Goal: Check status: Check status

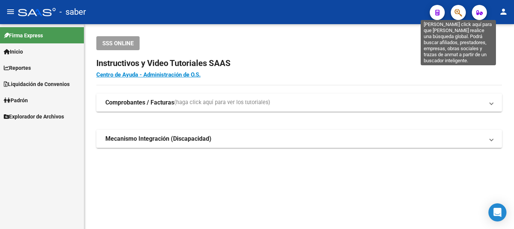
click at [462, 8] on icon "button" at bounding box center [459, 12] width 8 height 9
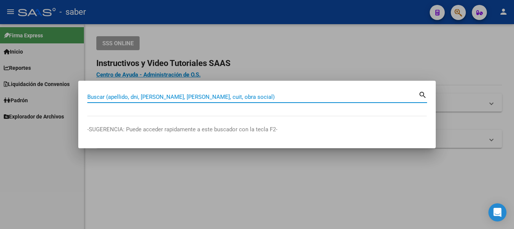
click at [154, 99] on input "Buscar (apellido, dni, [PERSON_NAME], [PERSON_NAME], cuit, obra social)" at bounding box center [252, 96] width 331 height 7
paste input "20319207059"
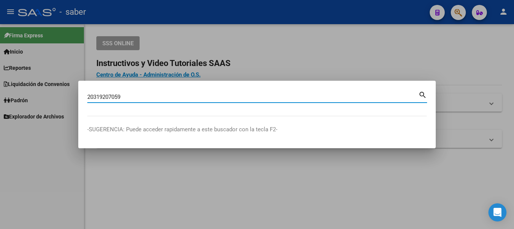
type input "20319207059"
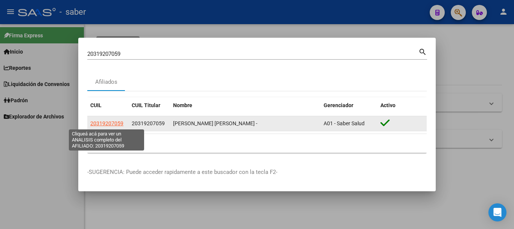
click at [107, 122] on span "20319207059" at bounding box center [106, 123] width 33 height 6
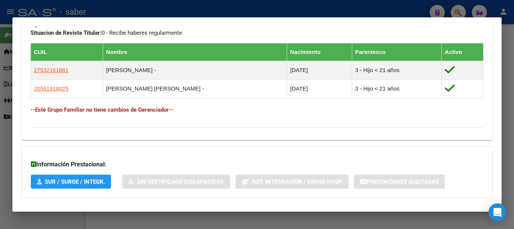
scroll to position [441, 0]
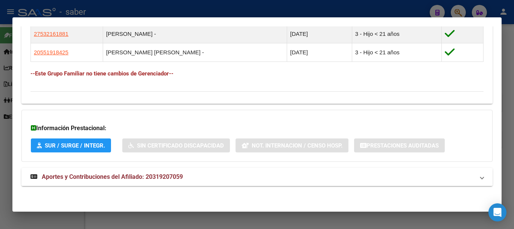
click at [110, 177] on span "Aportes y Contribuciones del Afiliado: 20319207059" at bounding box center [112, 176] width 141 height 7
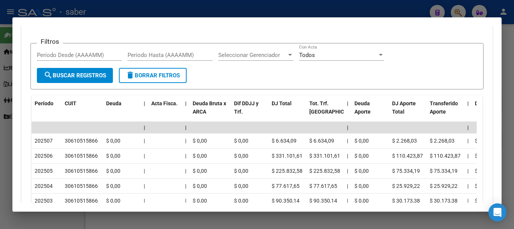
scroll to position [629, 0]
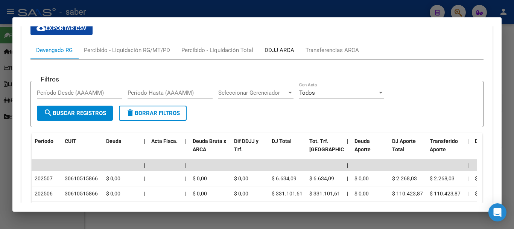
click at [269, 46] on div "DDJJ ARCA" at bounding box center [280, 50] width 30 height 8
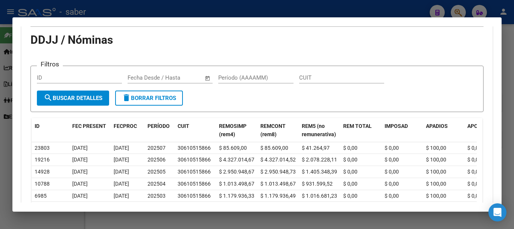
scroll to position [705, 0]
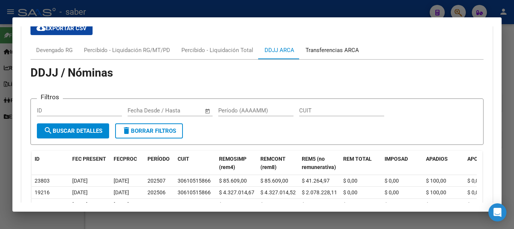
click at [327, 48] on div "Transferencias ARCA" at bounding box center [332, 50] width 53 height 8
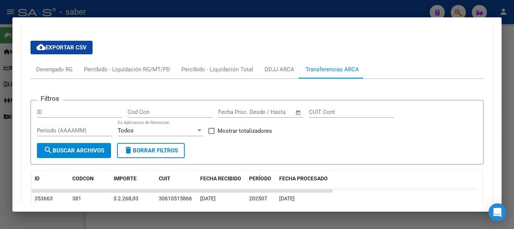
scroll to position [592, 0]
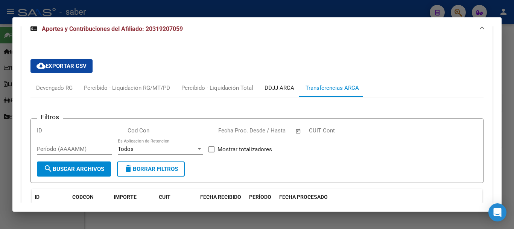
click at [278, 87] on div "DDJJ ARCA" at bounding box center [280, 88] width 30 height 8
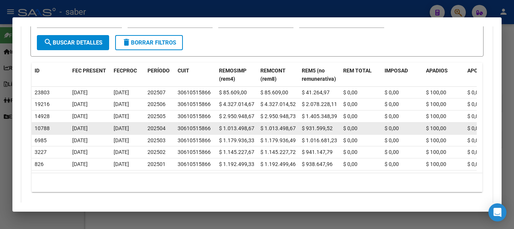
scroll to position [705, 0]
